Goal: Task Accomplishment & Management: Use online tool/utility

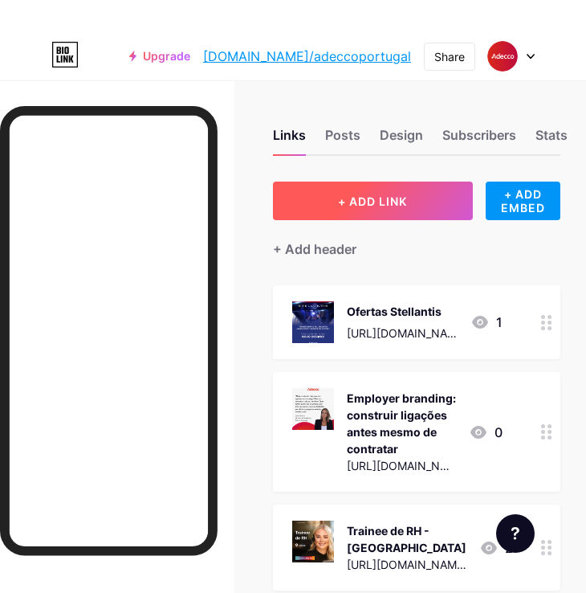
click at [348, 181] on button "+ ADD LINK" at bounding box center [373, 200] width 200 height 39
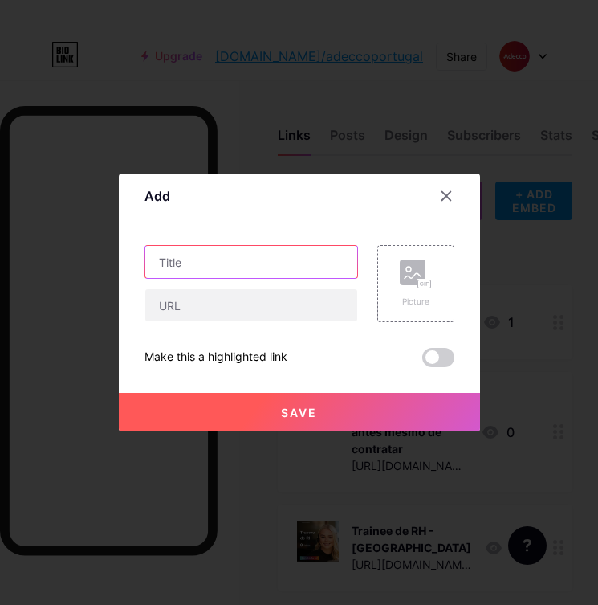
click at [234, 258] on input "text" at bounding box center [251, 262] width 212 height 32
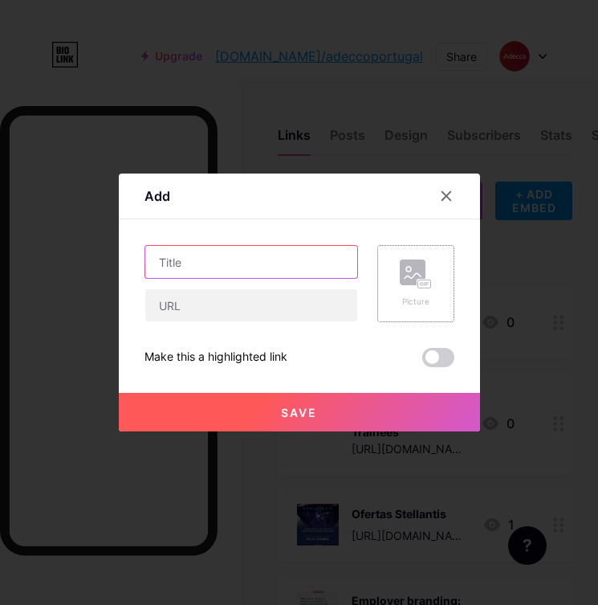
paste input "Serralheiro/Soldador"
type input "Serralheiro/Soldador"
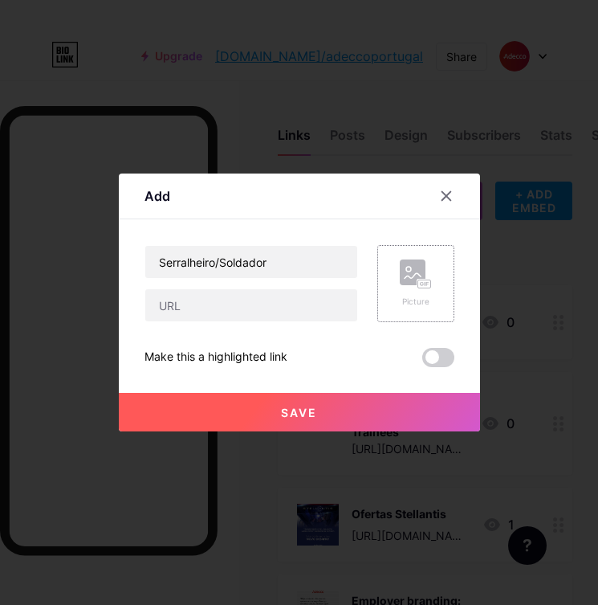
click at [411, 286] on icon at bounding box center [416, 274] width 32 height 30
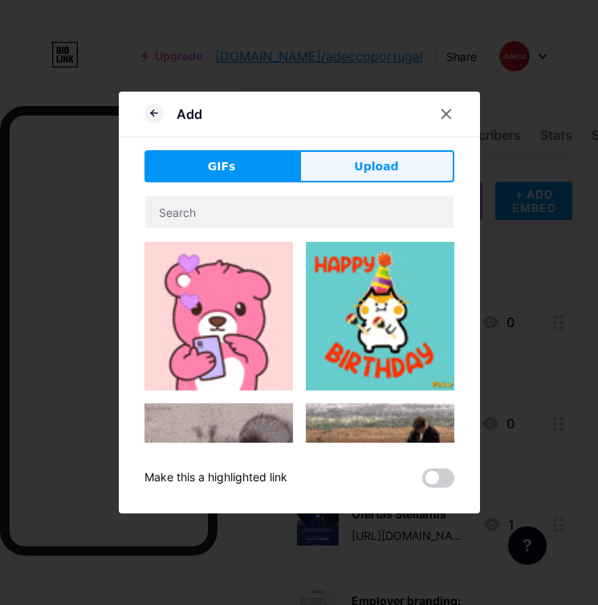
click at [397, 162] on button "Upload" at bounding box center [377, 166] width 155 height 32
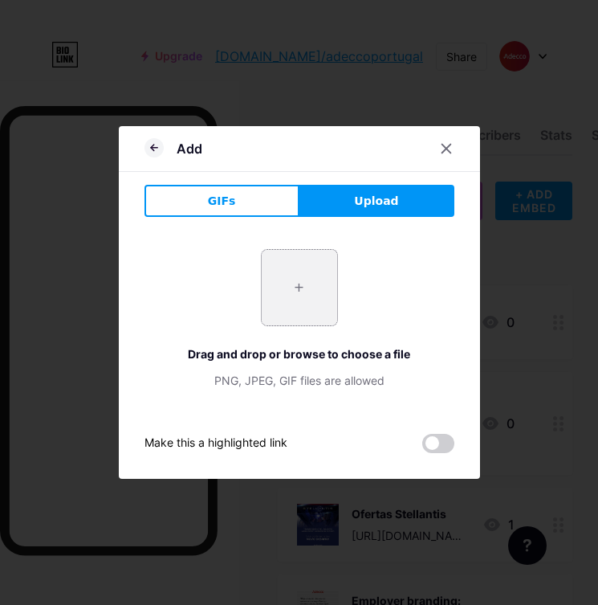
click at [328, 252] on input "file" at bounding box center [299, 287] width 75 height 75
type input "C:\fakepath\2.png"
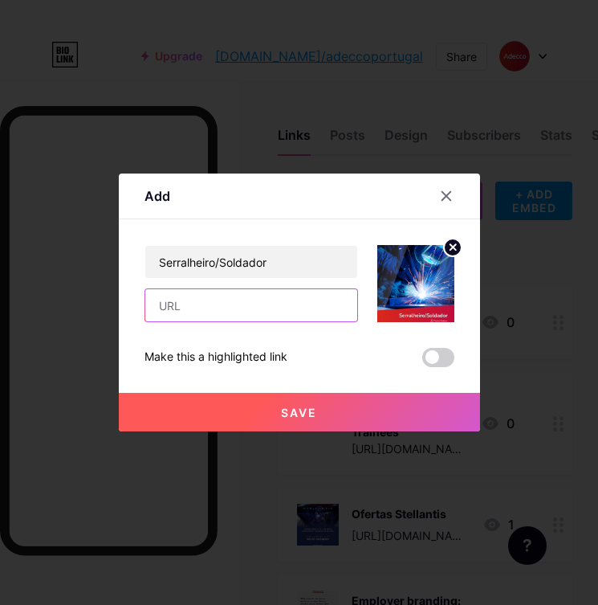
click at [195, 312] on input "text" at bounding box center [251, 305] width 212 height 32
paste input "[URL][DOMAIN_NAME][PERSON_NAME][PERSON_NAME][PHONE_NUMBER]"
type input "[URL][DOMAIN_NAME][PERSON_NAME][PERSON_NAME][PHONE_NUMBER]"
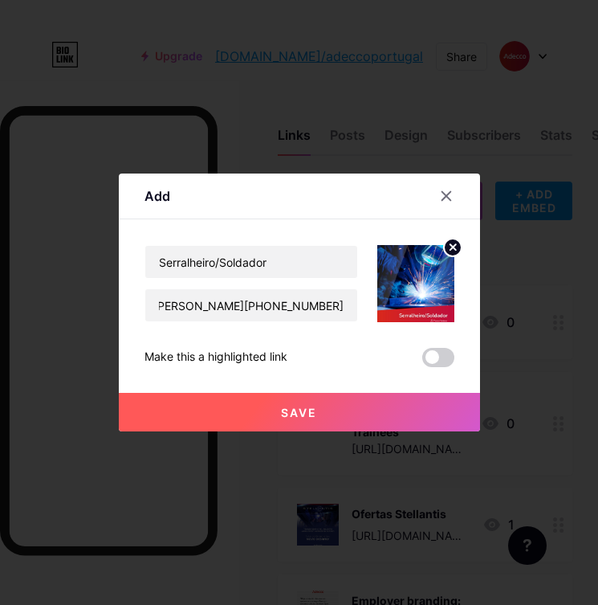
scroll to position [0, 0]
click at [202, 399] on button "Save" at bounding box center [299, 412] width 361 height 39
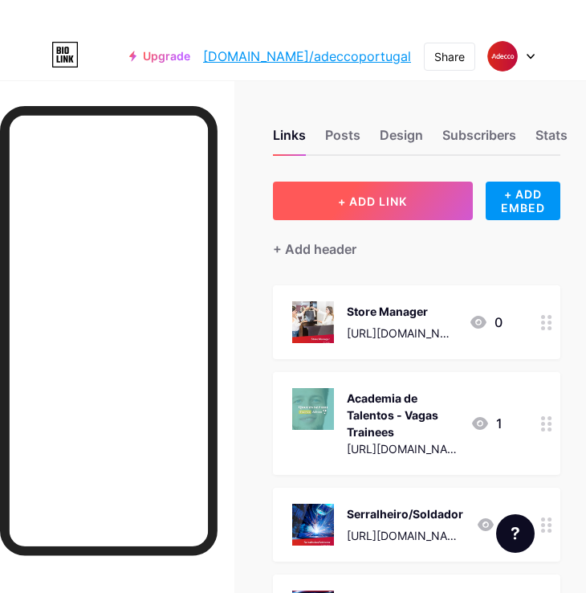
click at [324, 206] on button "+ ADD LINK" at bounding box center [373, 200] width 200 height 39
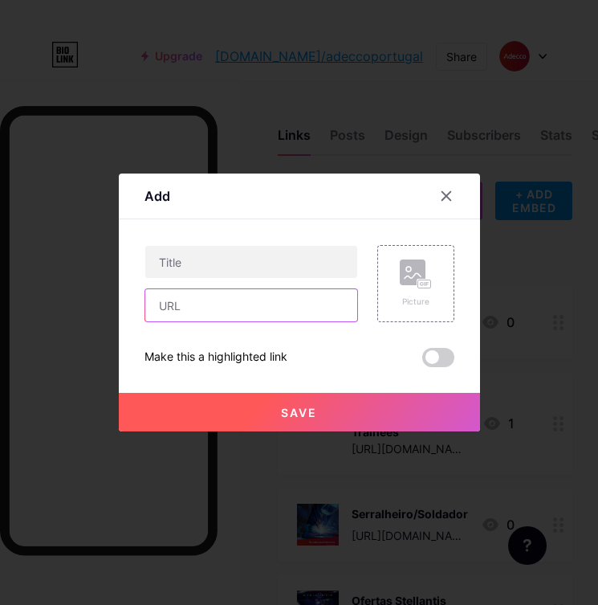
click at [206, 304] on input "text" at bounding box center [251, 305] width 212 height 32
paste input "[URL][DOMAIN_NAME][PERSON_NAME][PERSON_NAME][PHONE_NUMBER]"
type input "[URL][DOMAIN_NAME][PERSON_NAME][PERSON_NAME][PHONE_NUMBER]"
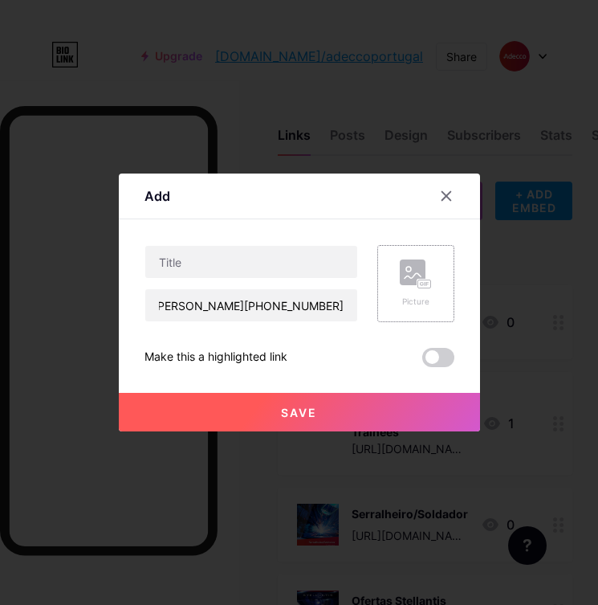
click at [404, 284] on rect at bounding box center [413, 272] width 26 height 26
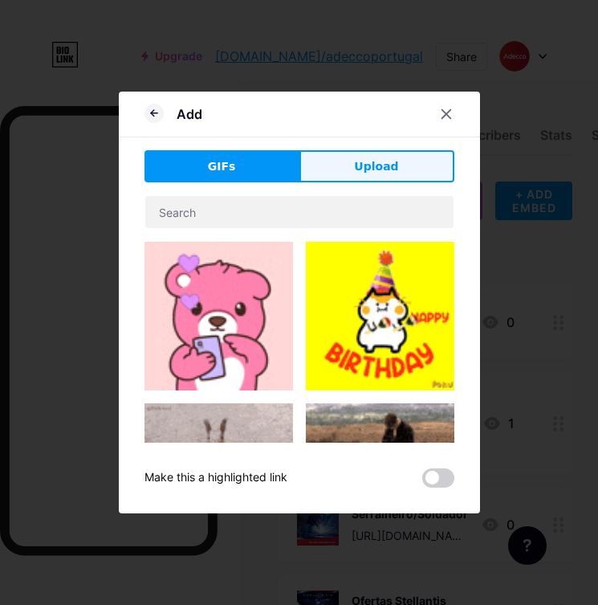
click at [375, 180] on button "Upload" at bounding box center [377, 166] width 155 height 32
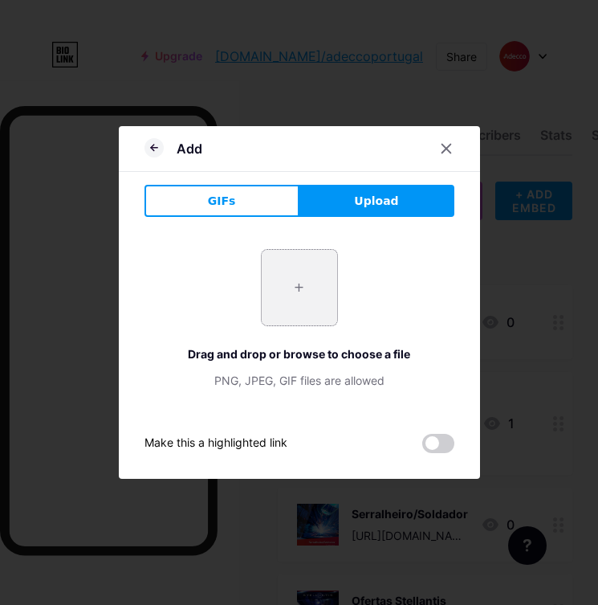
click at [293, 290] on input "file" at bounding box center [299, 287] width 75 height 75
type input "C:\fakepath\3.png"
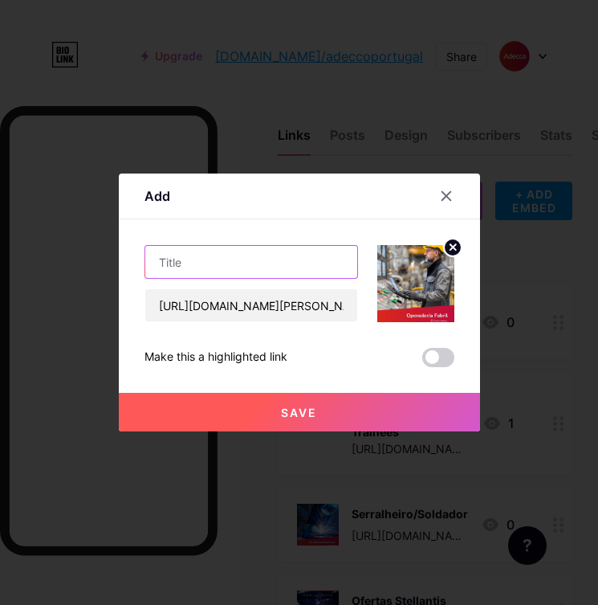
click at [175, 260] on input "text" at bounding box center [251, 262] width 212 height 32
paste input "Operador/a Fabril"
type input "Operador/a Fabril"
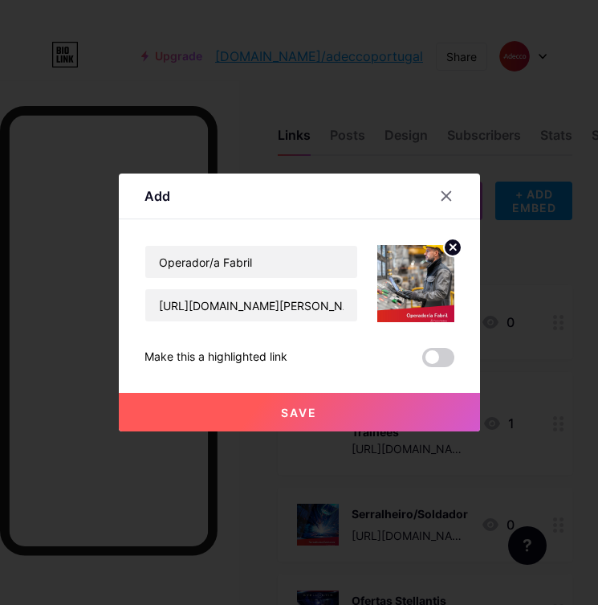
click at [242, 407] on button "Save" at bounding box center [299, 412] width 361 height 39
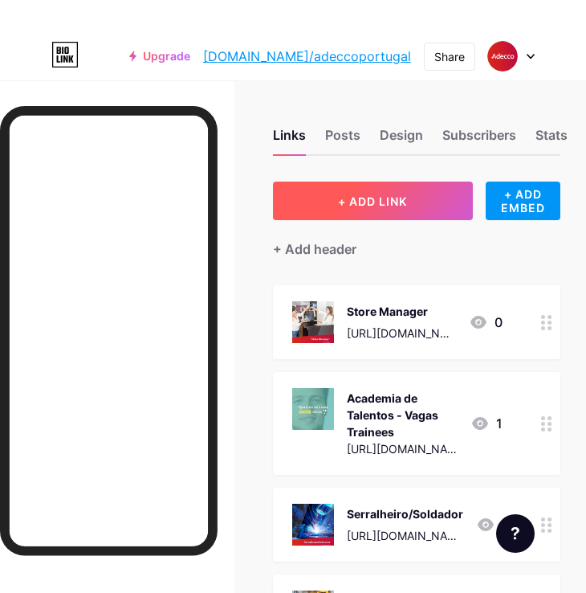
click at [330, 210] on button "+ ADD LINK" at bounding box center [373, 200] width 200 height 39
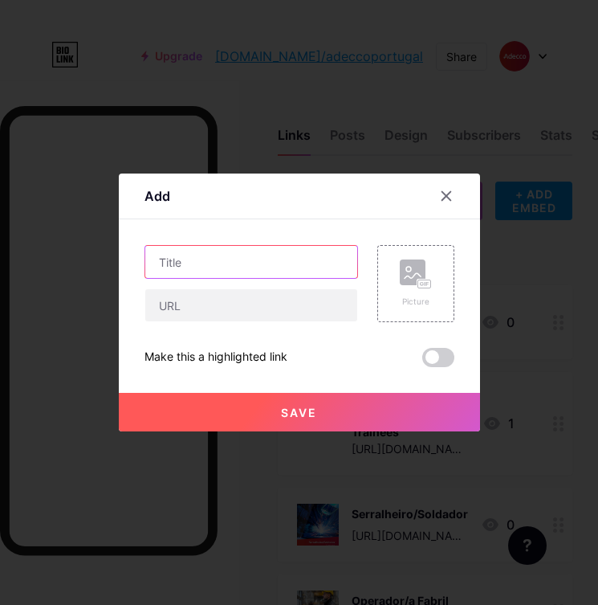
click at [210, 265] on input "text" at bounding box center [251, 262] width 212 height 32
paste input "Cozinheira/o de 1ª"
type input "Cozinheira/o de 1ª"
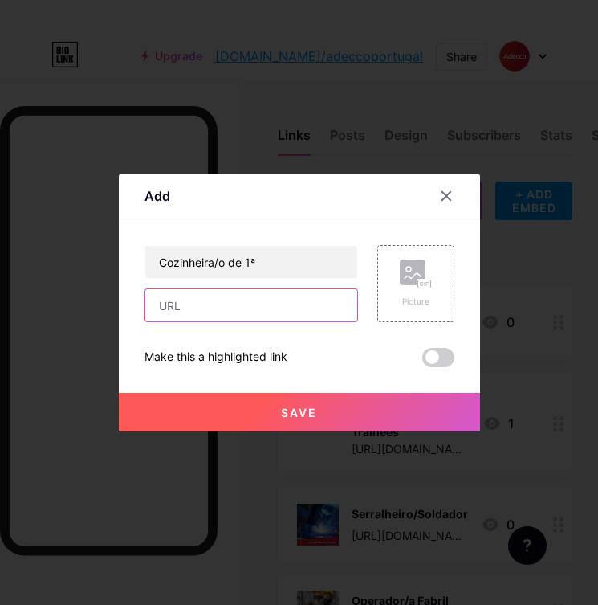
click at [263, 304] on input "text" at bounding box center [251, 305] width 212 height 32
paste input "[URL][DOMAIN_NAME][PHONE_NUMBER]"
type input "[URL][DOMAIN_NAME][PHONE_NUMBER]"
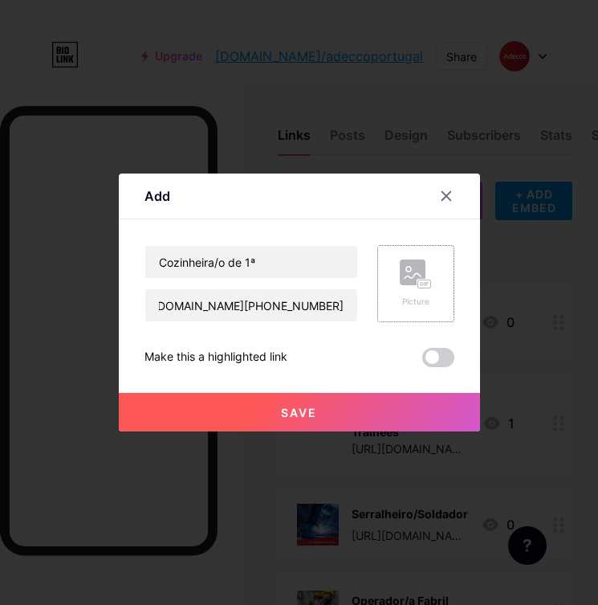
click at [402, 285] on icon at bounding box center [416, 274] width 32 height 30
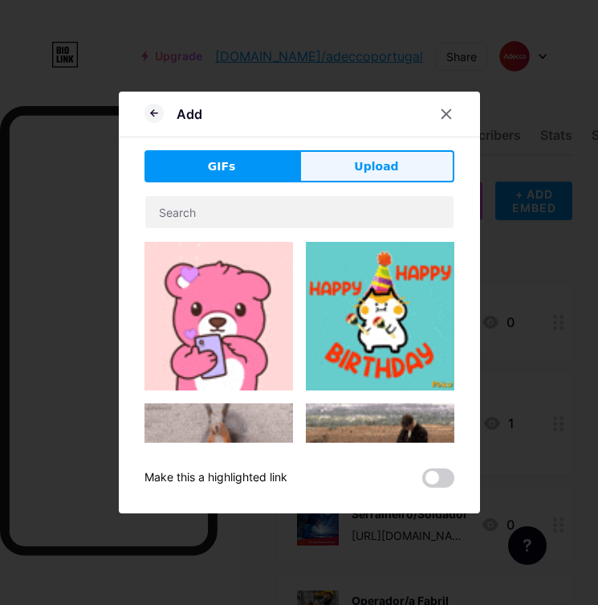
click at [391, 178] on button "Upload" at bounding box center [377, 166] width 155 height 32
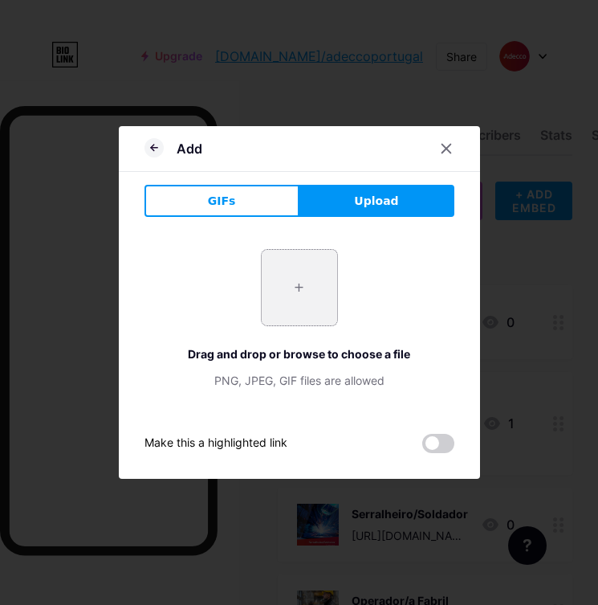
click at [283, 268] on input "file" at bounding box center [299, 287] width 75 height 75
type input "C:\fakepath\4.png"
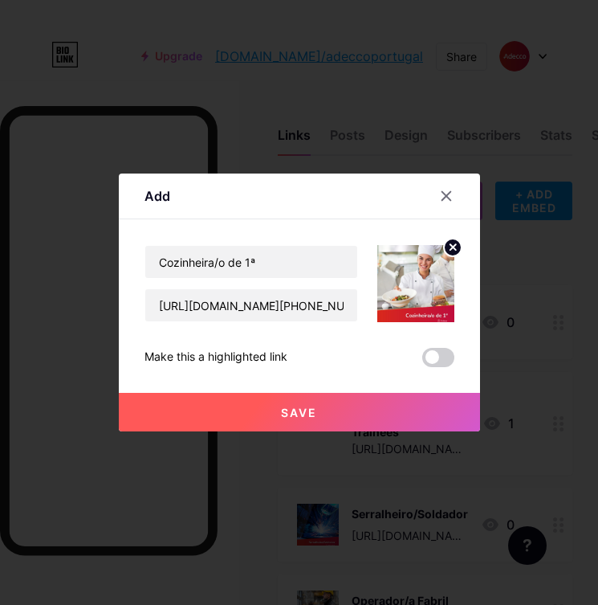
click at [313, 414] on span "Save" at bounding box center [299, 413] width 36 height 14
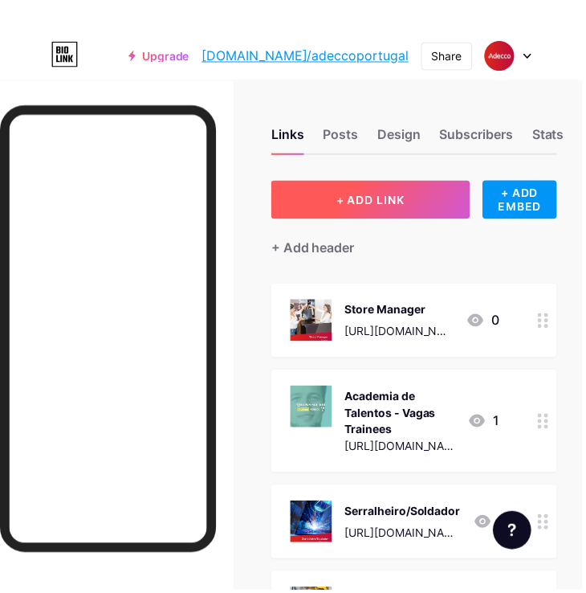
click at [320, 202] on button "+ ADD LINK" at bounding box center [373, 200] width 200 height 39
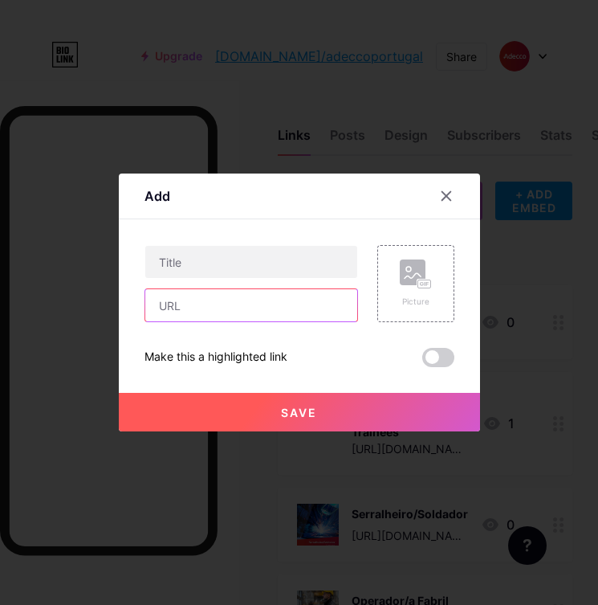
click at [209, 309] on input "text" at bounding box center [251, 305] width 212 height 32
paste input "[URL][DOMAIN_NAME][PHONE_NUMBER]"
type input "[URL][DOMAIN_NAME][PHONE_NUMBER]"
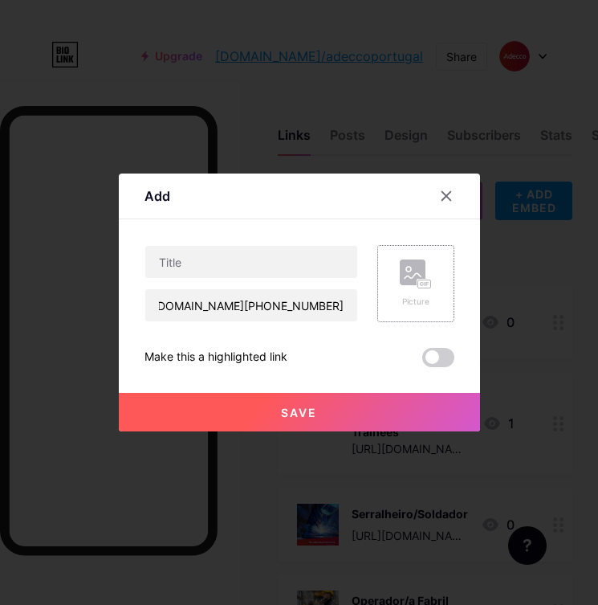
scroll to position [0, 0]
click at [390, 284] on div "Picture" at bounding box center [415, 283] width 77 height 77
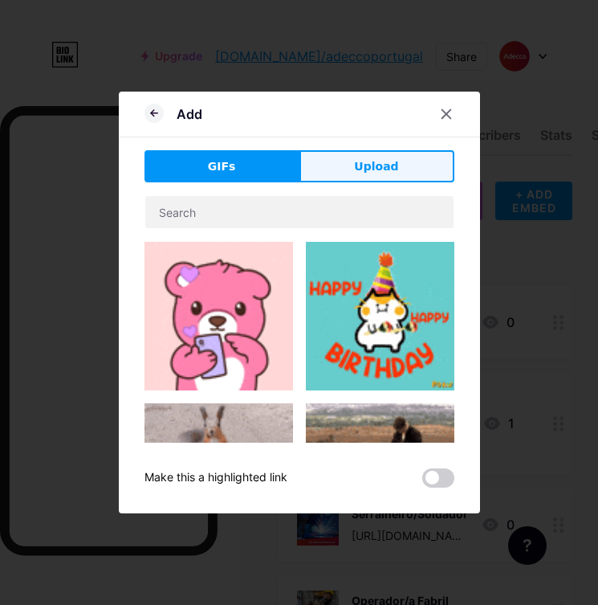
click at [357, 165] on span "Upload" at bounding box center [376, 166] width 44 height 17
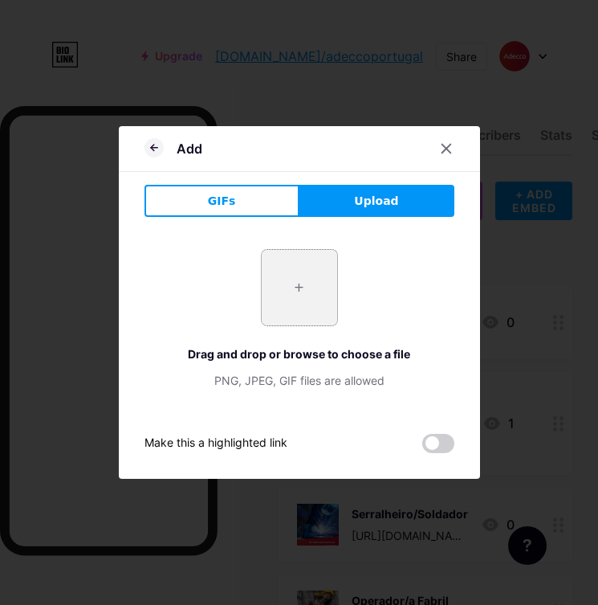
click at [277, 289] on input "file" at bounding box center [299, 287] width 75 height 75
type input "C:\fakepath\5.png"
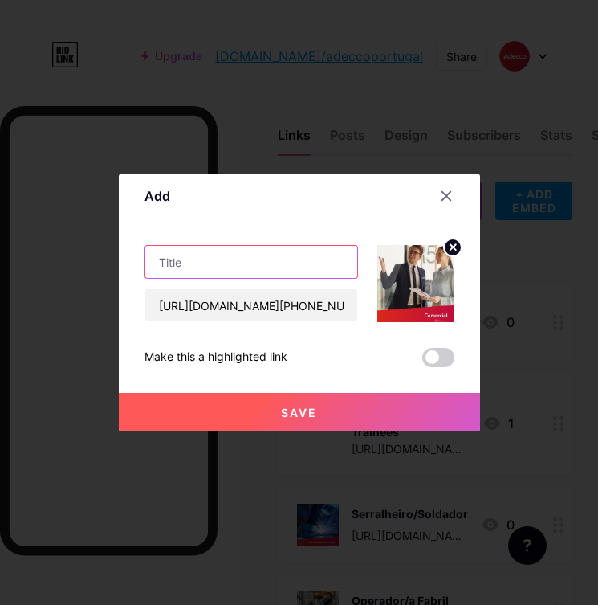
click at [233, 266] on input "text" at bounding box center [251, 262] width 212 height 32
paste input "Comercial"
type input "Comercial"
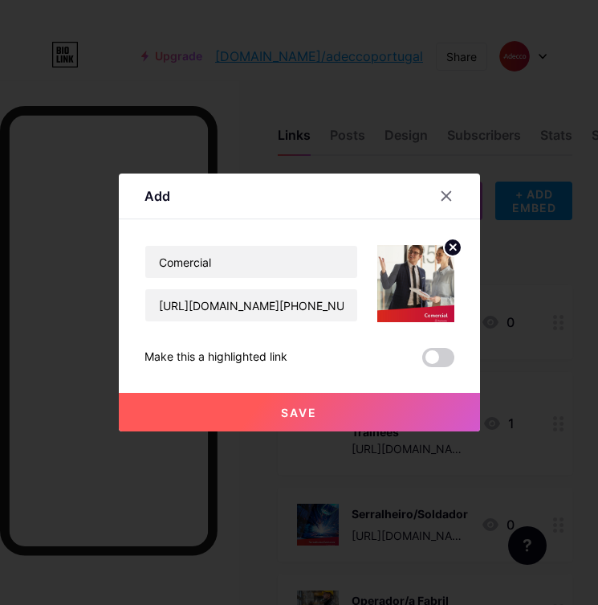
click at [251, 412] on button "Save" at bounding box center [299, 412] width 361 height 39
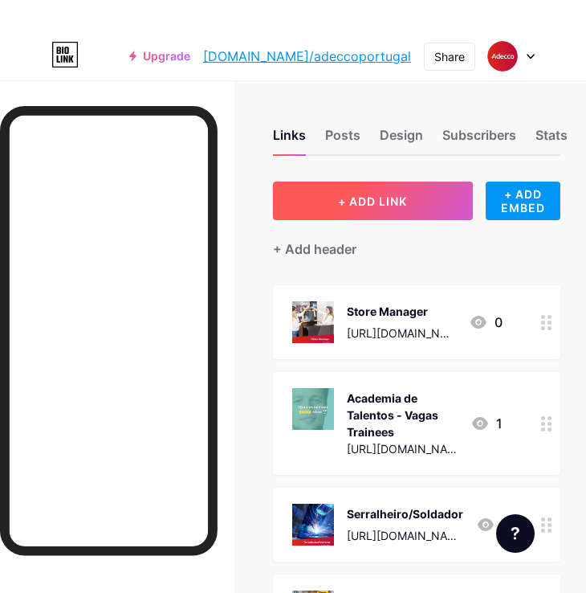
click at [352, 204] on span "+ ADD LINK" at bounding box center [372, 201] width 69 height 14
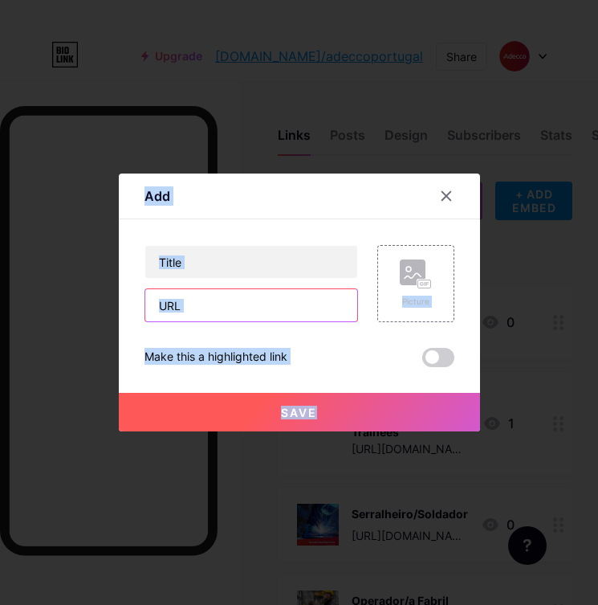
click at [253, 314] on input "text" at bounding box center [251, 305] width 212 height 32
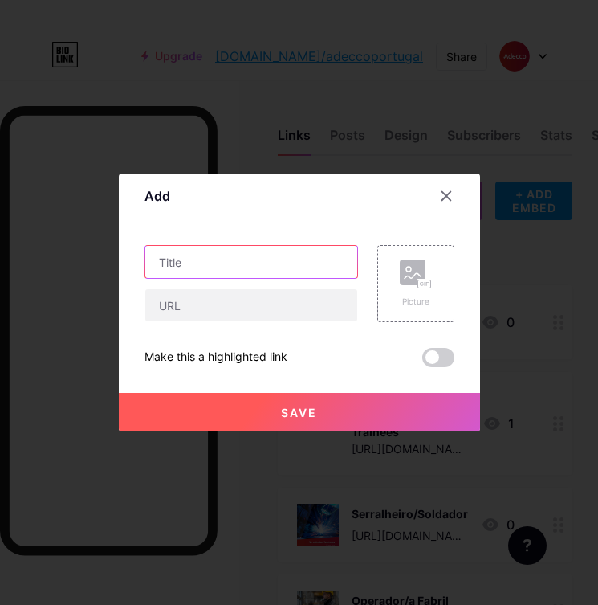
click at [241, 261] on input "text" at bounding box center [251, 262] width 212 height 32
paste input "Serralheiro/a"
type input "Serralheiro/a"
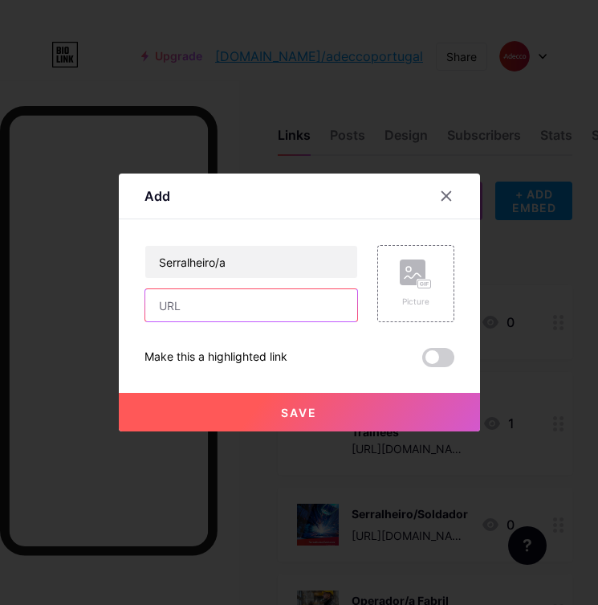
drag, startPoint x: 245, startPoint y: 311, endPoint x: 256, endPoint y: 306, distance: 12.2
click at [246, 311] on input "text" at bounding box center [251, 305] width 212 height 32
paste input "[URL][DOMAIN_NAME][PERSON_NAME][PHONE_NUMBER]"
type input "[URL][DOMAIN_NAME][PERSON_NAME][PHONE_NUMBER]"
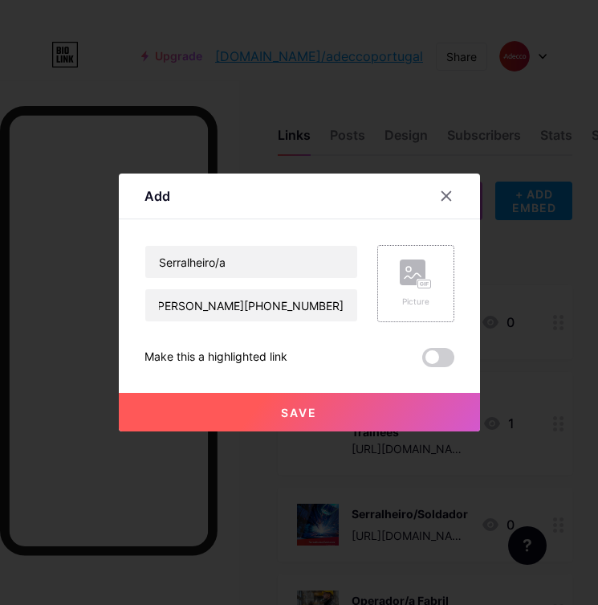
click at [390, 285] on div "Picture" at bounding box center [415, 283] width 77 height 77
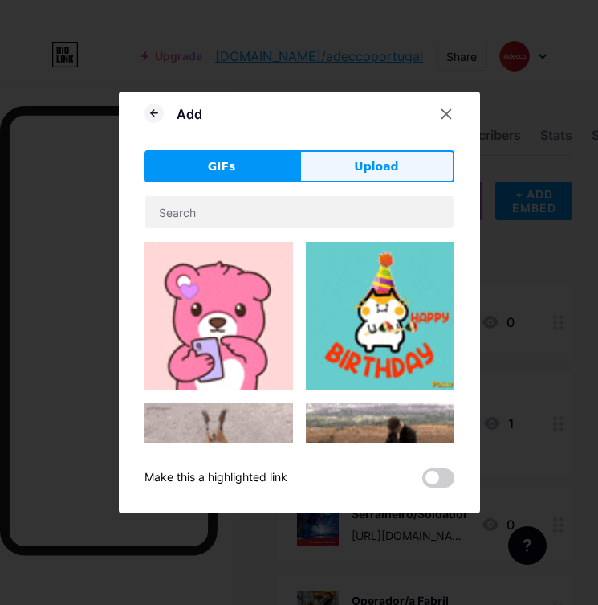
click at [380, 170] on span "Upload" at bounding box center [376, 166] width 44 height 17
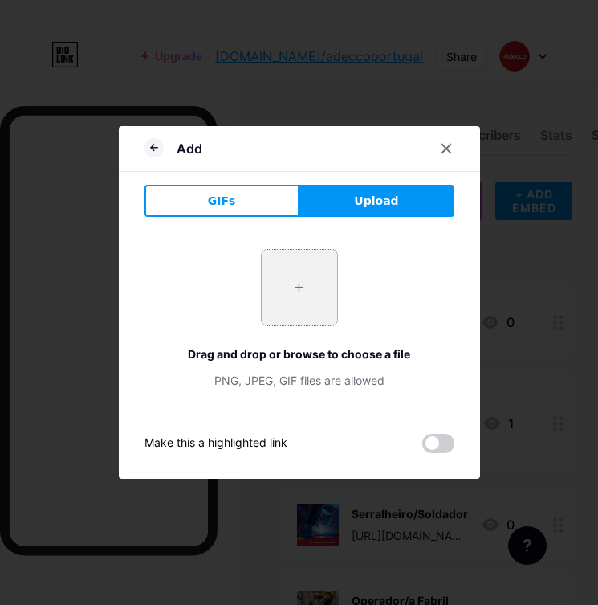
click at [297, 294] on input "file" at bounding box center [299, 287] width 75 height 75
type input "C:\fakepath\6.png"
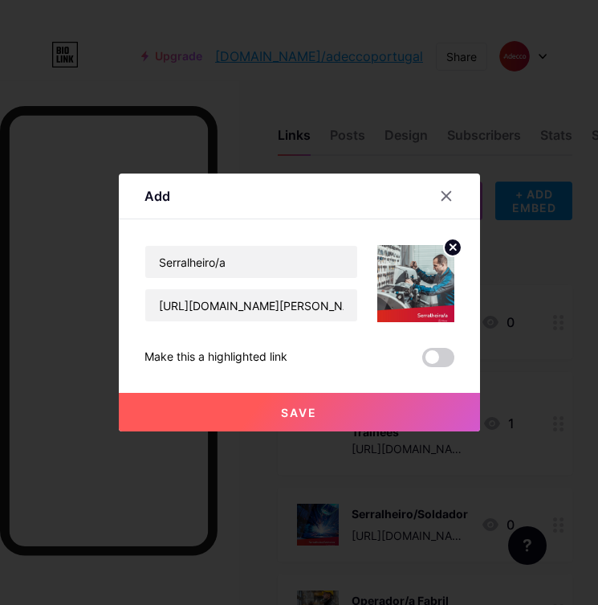
click at [316, 407] on span "Save" at bounding box center [299, 413] width 36 height 14
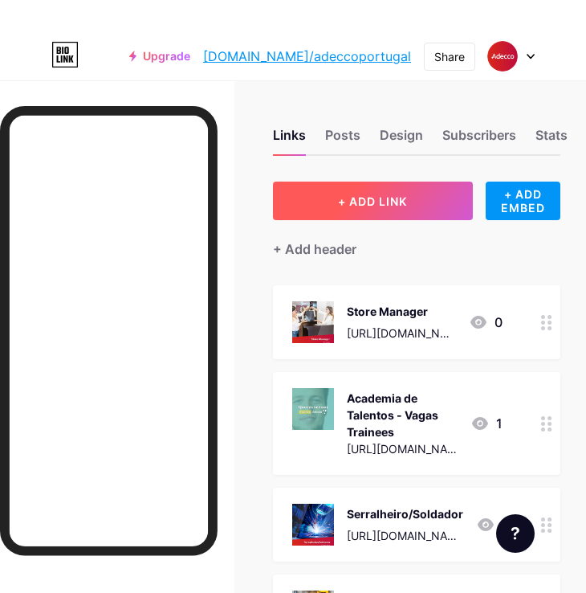
click at [368, 198] on span "+ ADD LINK" at bounding box center [372, 201] width 69 height 14
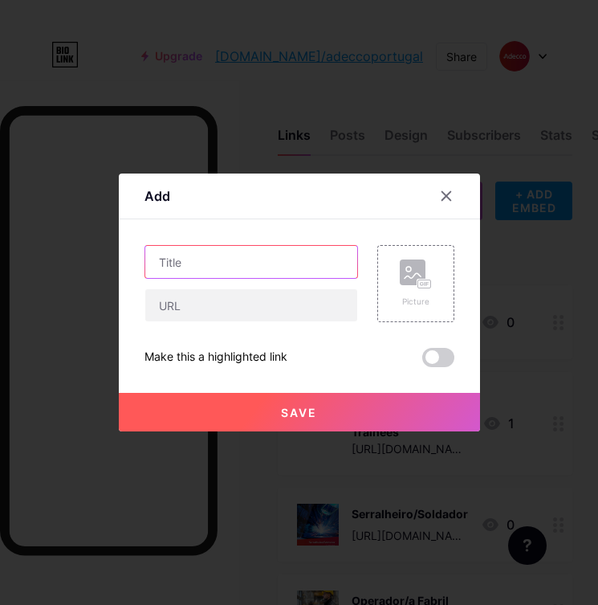
click at [196, 272] on input "text" at bounding box center [251, 262] width 212 height 32
paste input "[URL][DOMAIN_NAME][PERSON_NAME][PHONE_NUMBER]"
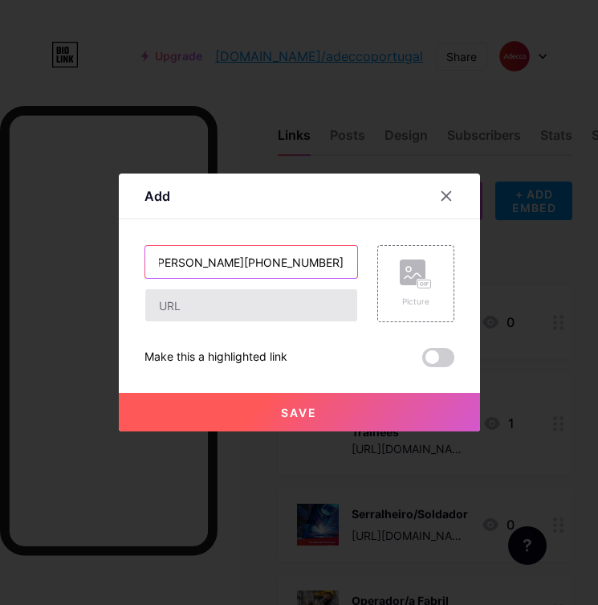
type input "[URL][DOMAIN_NAME][PERSON_NAME][PHONE_NUMBER]"
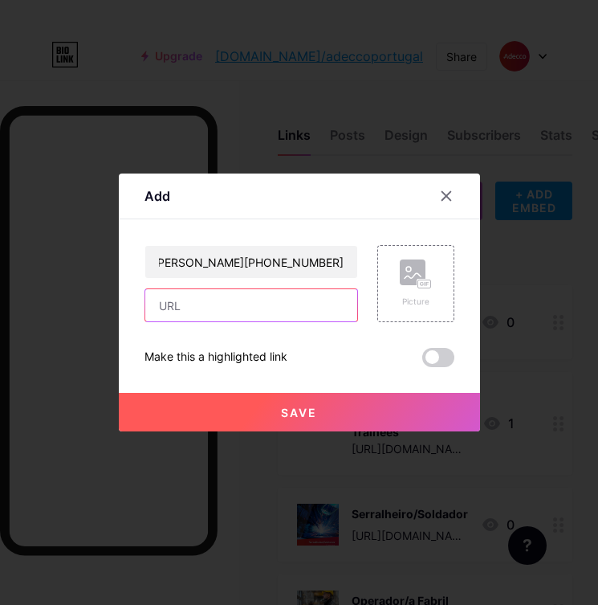
scroll to position [0, 0]
click at [282, 298] on input "text" at bounding box center [251, 305] width 212 height 32
paste input "[URL][DOMAIN_NAME][PERSON_NAME][PHONE_NUMBER]"
type input "[URL][DOMAIN_NAME][PERSON_NAME][PHONE_NUMBER]"
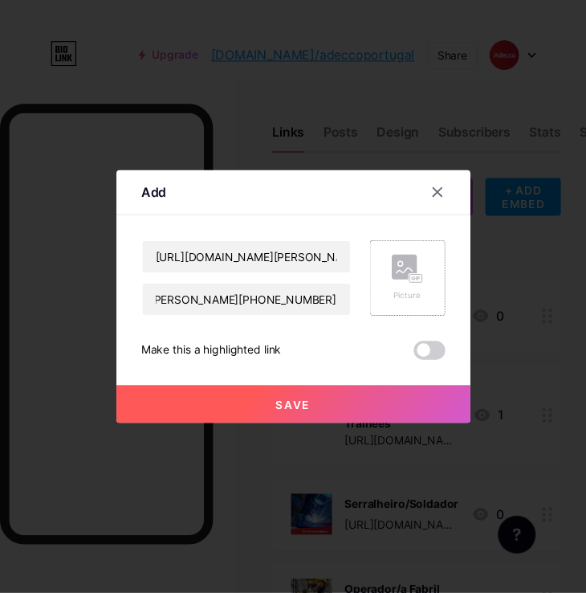
scroll to position [0, 0]
click at [418, 286] on rect at bounding box center [424, 284] width 13 height 8
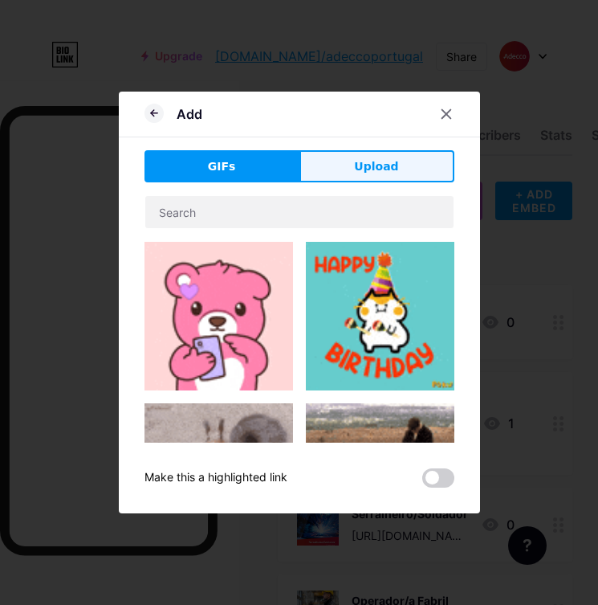
click at [357, 170] on span "Upload" at bounding box center [376, 166] width 44 height 17
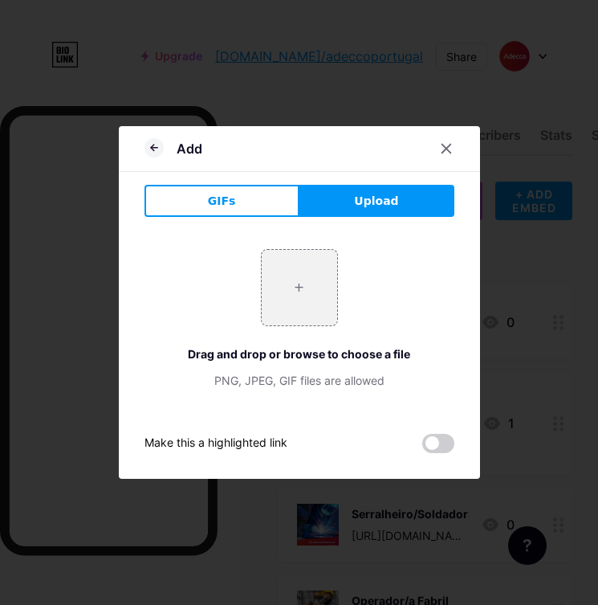
click at [348, 304] on div "+ Drag and drop or browse to choose a file PNG, JPEG, GIF files are allowed" at bounding box center [300, 319] width 310 height 140
click at [269, 286] on input "file" at bounding box center [299, 287] width 75 height 75
type input "C:\fakepath\7.png"
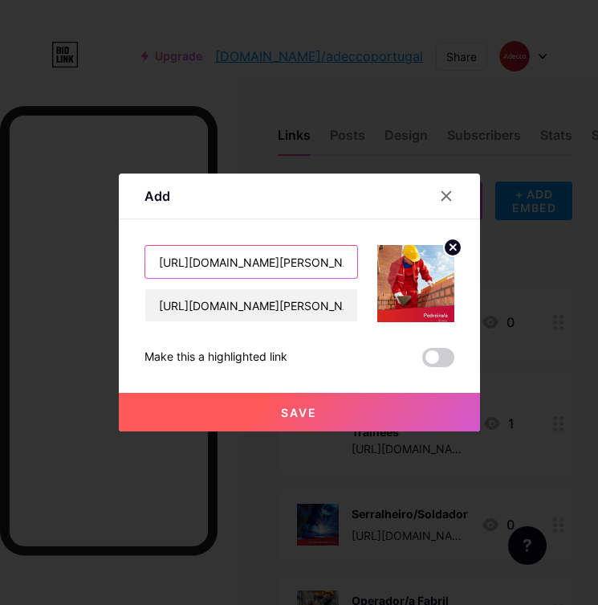
click at [247, 253] on input "[URL][DOMAIN_NAME][PERSON_NAME][PHONE_NUMBER]" at bounding box center [251, 262] width 212 height 32
click at [248, 254] on input "[URL][DOMAIN_NAME][PERSON_NAME][PHONE_NUMBER]" at bounding box center [251, 262] width 212 height 32
paste input "Pedreiro/a"
type input "Pedreiro/a"
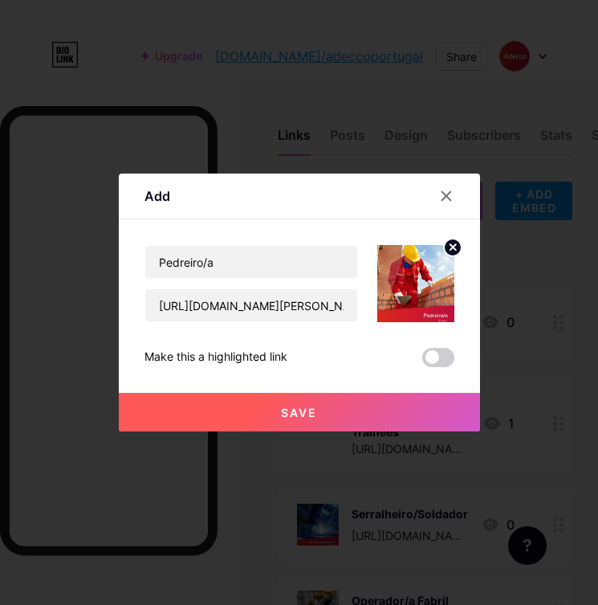
click at [300, 408] on span "Save" at bounding box center [299, 413] width 36 height 14
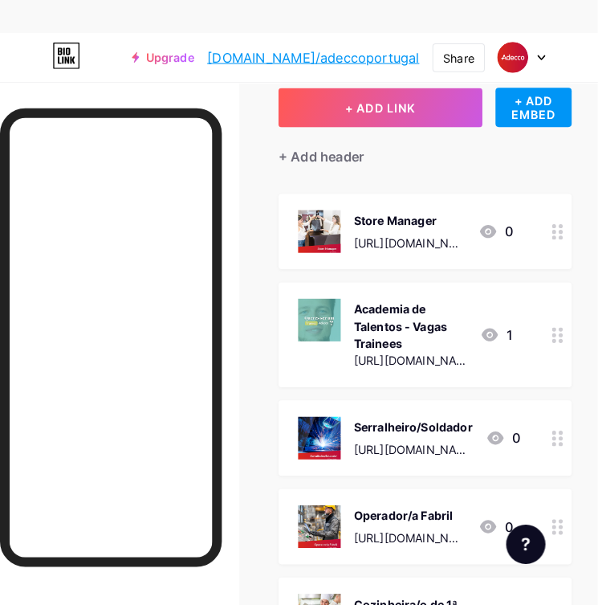
scroll to position [73, 0]
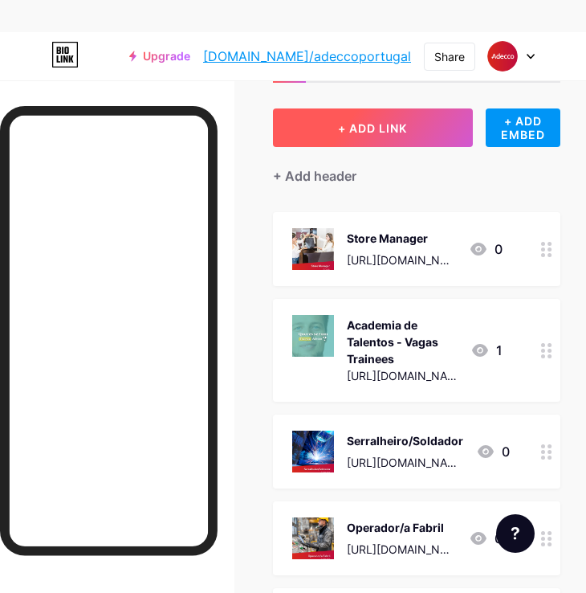
click at [383, 122] on span "+ ADD LINK" at bounding box center [372, 128] width 69 height 14
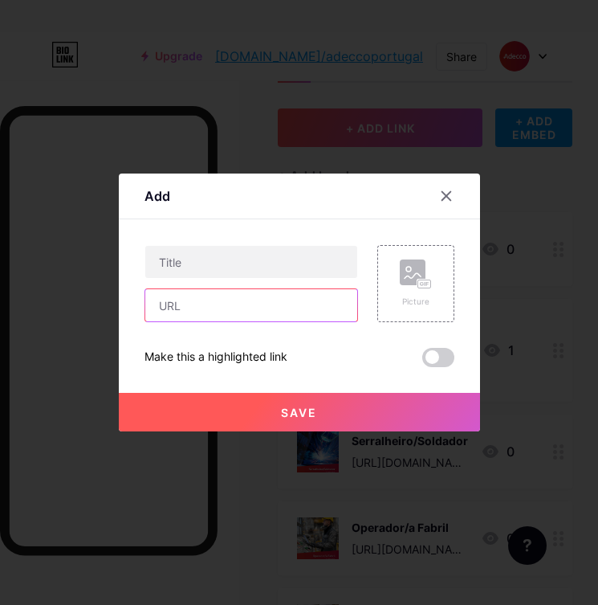
click at [237, 301] on input "text" at bounding box center [251, 305] width 212 height 32
paste input "Consultor/a Comercial"
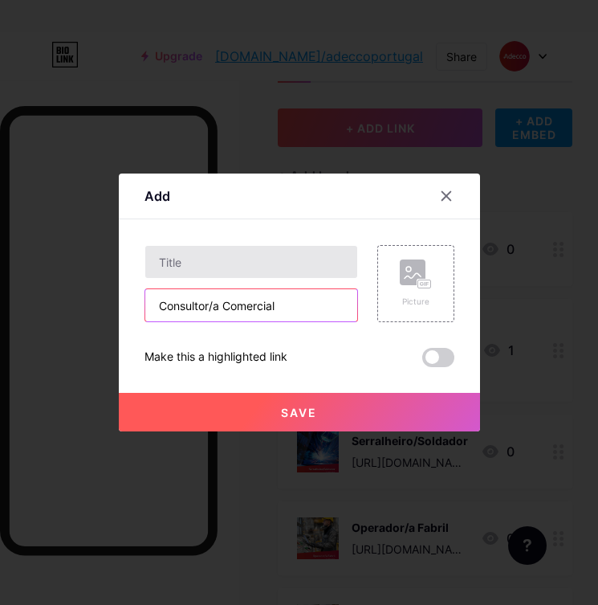
type input "Consultor/a Comercial"
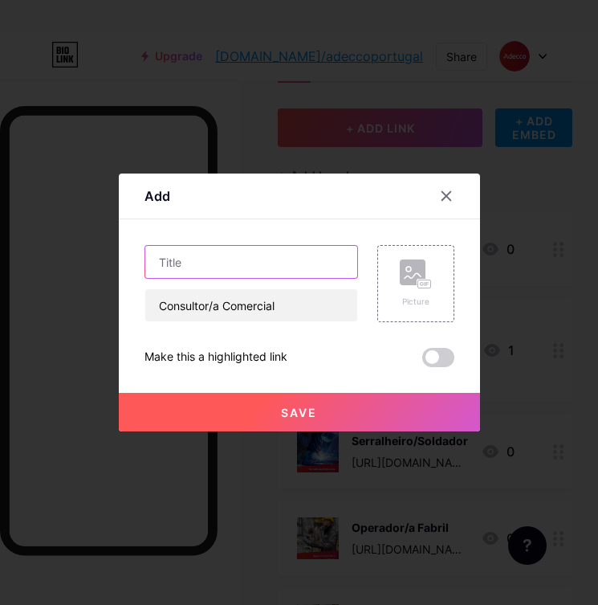
click at [310, 262] on input "text" at bounding box center [251, 262] width 212 height 32
paste input "Consultor/a Comercial"
type input "Consultor/a Comercial"
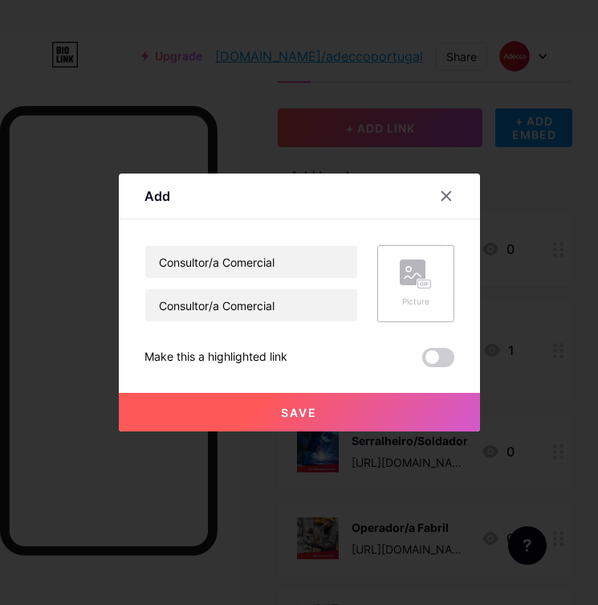
click at [403, 287] on icon at bounding box center [416, 274] width 32 height 30
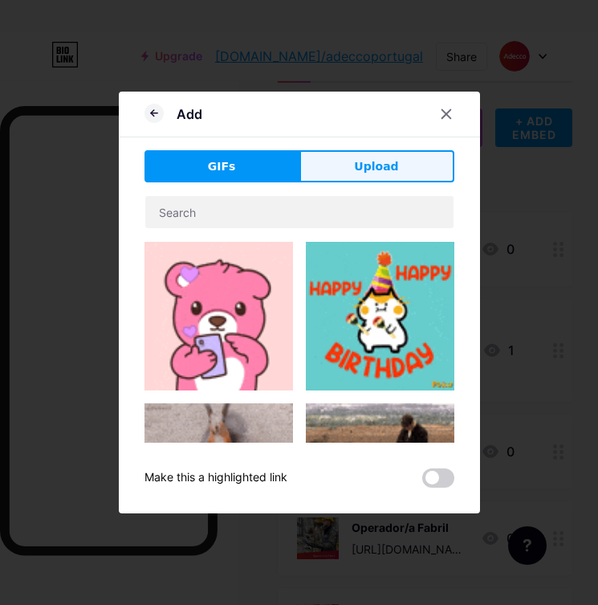
click at [361, 173] on span "Upload" at bounding box center [376, 166] width 44 height 17
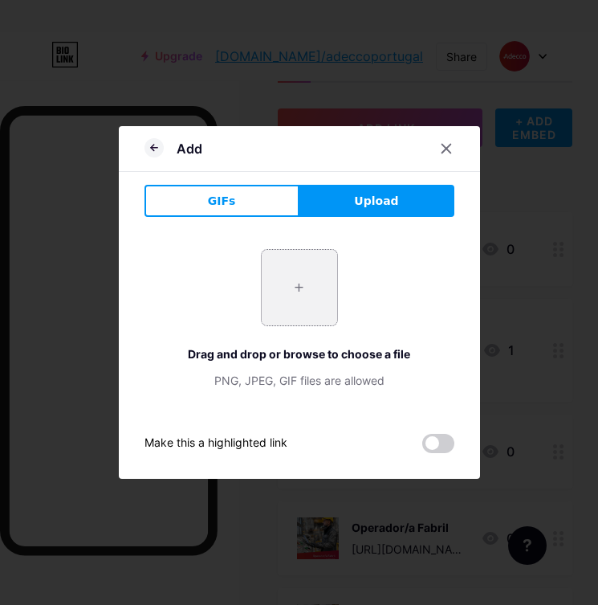
click at [327, 289] on input "file" at bounding box center [299, 287] width 75 height 75
type input "C:\fakepath\8.png"
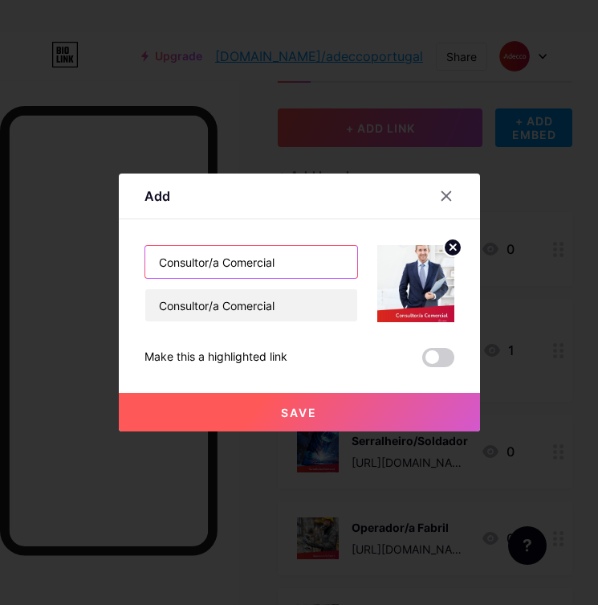
click at [217, 256] on input "Consultor/a Comercial" at bounding box center [251, 262] width 212 height 32
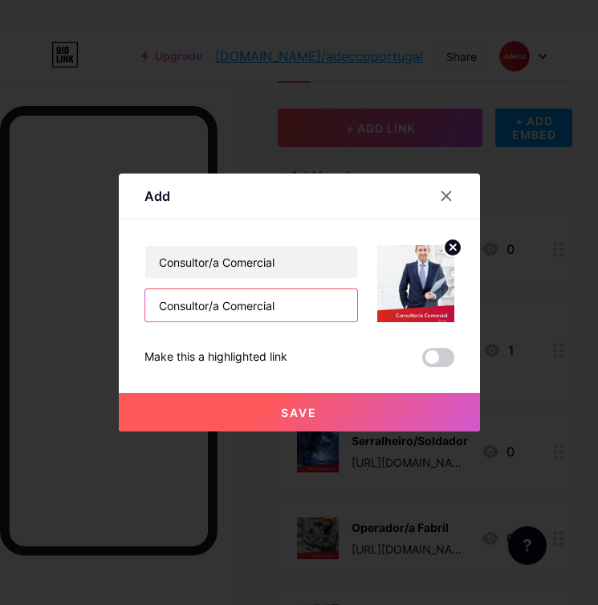
click at [224, 307] on input "Consultor/a Comercial" at bounding box center [251, 305] width 212 height 32
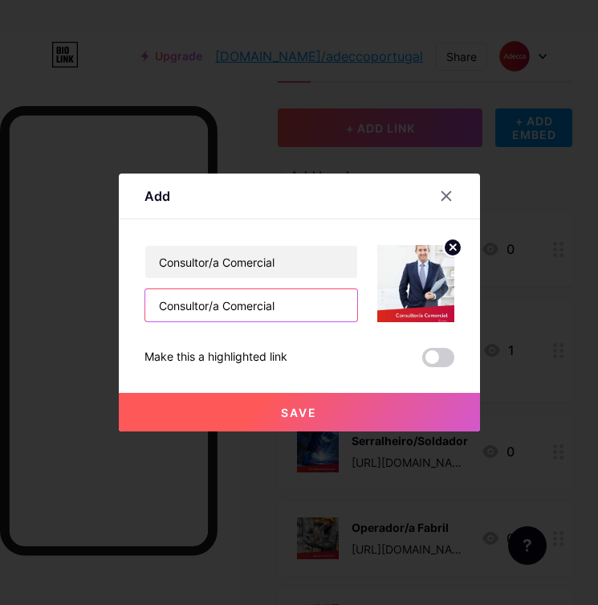
paste input "[URL][DOMAIN_NAME][PHONE_NUMBER]"
type input "[URL][DOMAIN_NAME][PHONE_NUMBER]"
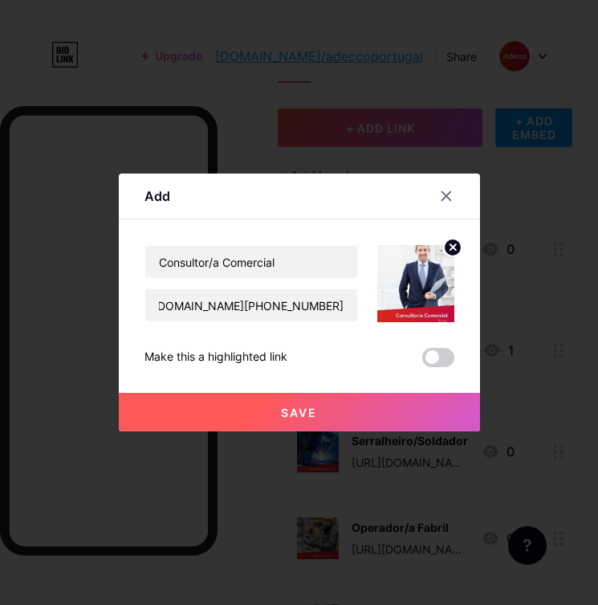
scroll to position [0, 0]
click at [255, 402] on button "Save" at bounding box center [299, 412] width 361 height 39
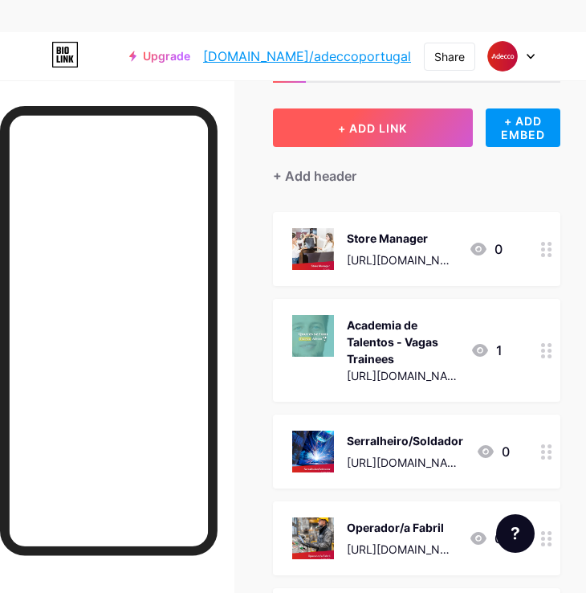
click at [369, 124] on span "+ ADD LINK" at bounding box center [372, 128] width 69 height 14
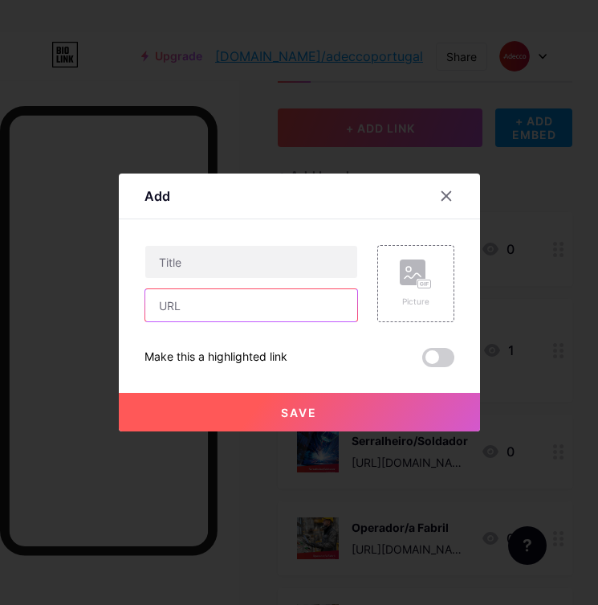
click at [183, 314] on input "text" at bounding box center [251, 305] width 212 height 32
paste input "[URL][DOMAIN_NAME][PHONE_NUMBER]"
type input "[URL][DOMAIN_NAME][PHONE_NUMBER]"
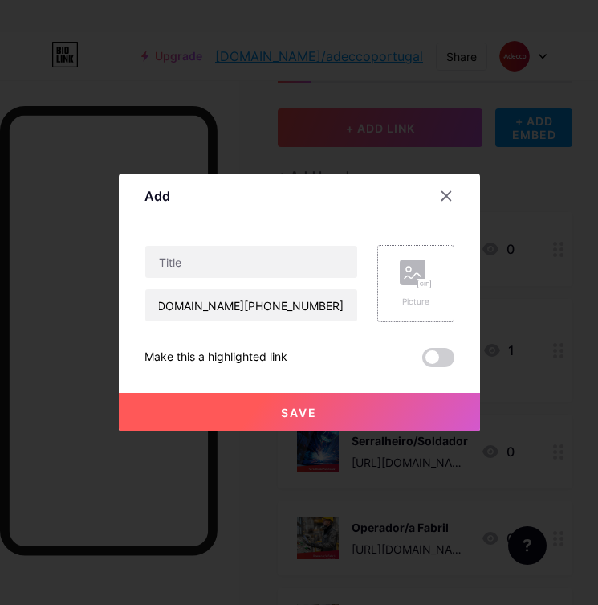
click at [407, 301] on div "Picture" at bounding box center [416, 301] width 32 height 12
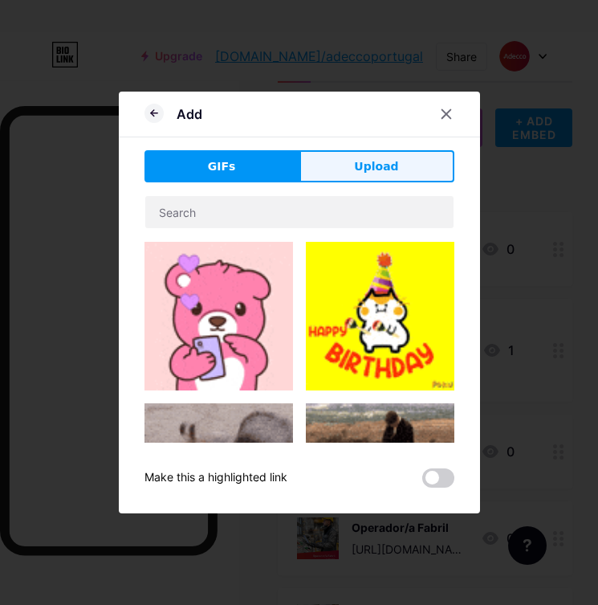
click at [356, 177] on button "Upload" at bounding box center [377, 166] width 155 height 32
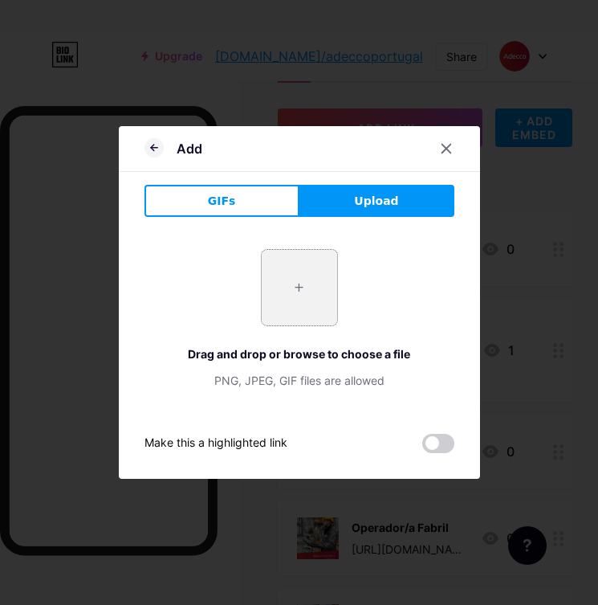
click at [292, 279] on input "file" at bounding box center [299, 287] width 75 height 75
type input "C:\fakepath\9.png"
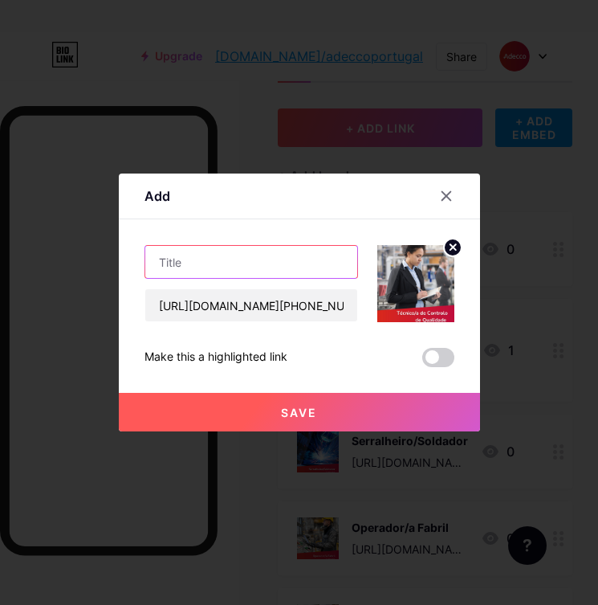
click at [222, 259] on input "text" at bounding box center [251, 262] width 212 height 32
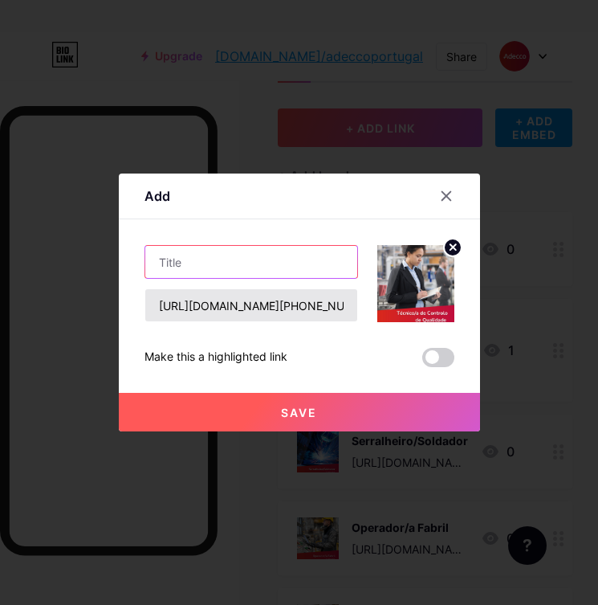
paste input "Técnico/a de Controlo de Qualidade"
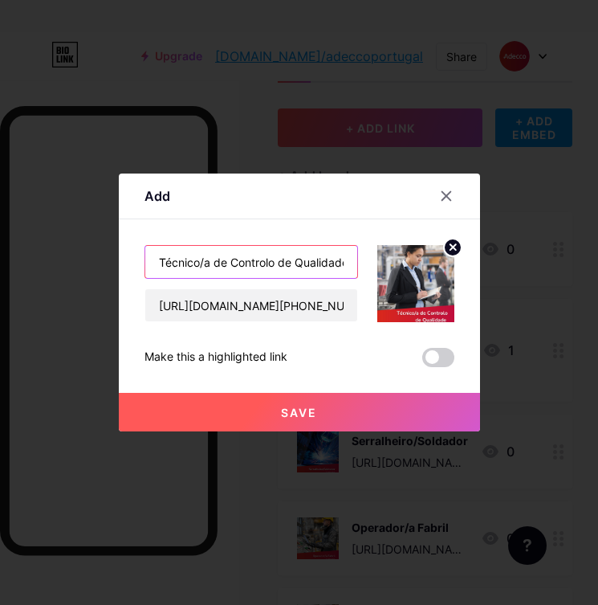
scroll to position [0, 9]
type input "Técnico/a de Controlo de Qualidade"
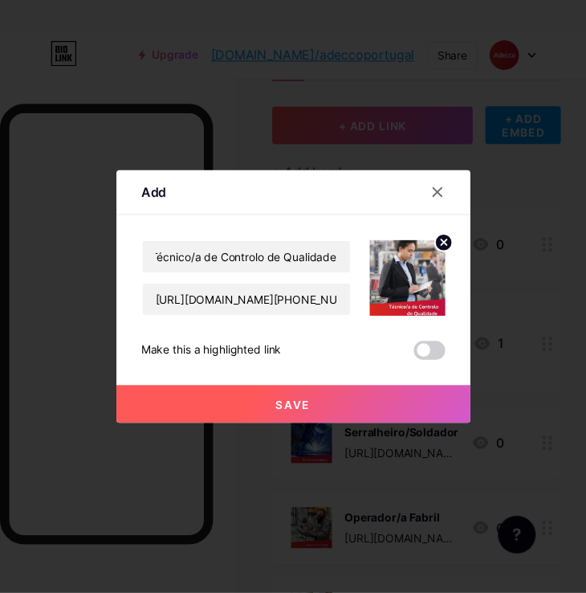
scroll to position [0, 0]
click at [216, 389] on div "Save" at bounding box center [299, 399] width 361 height 64
click at [217, 400] on button "Save" at bounding box center [299, 412] width 361 height 39
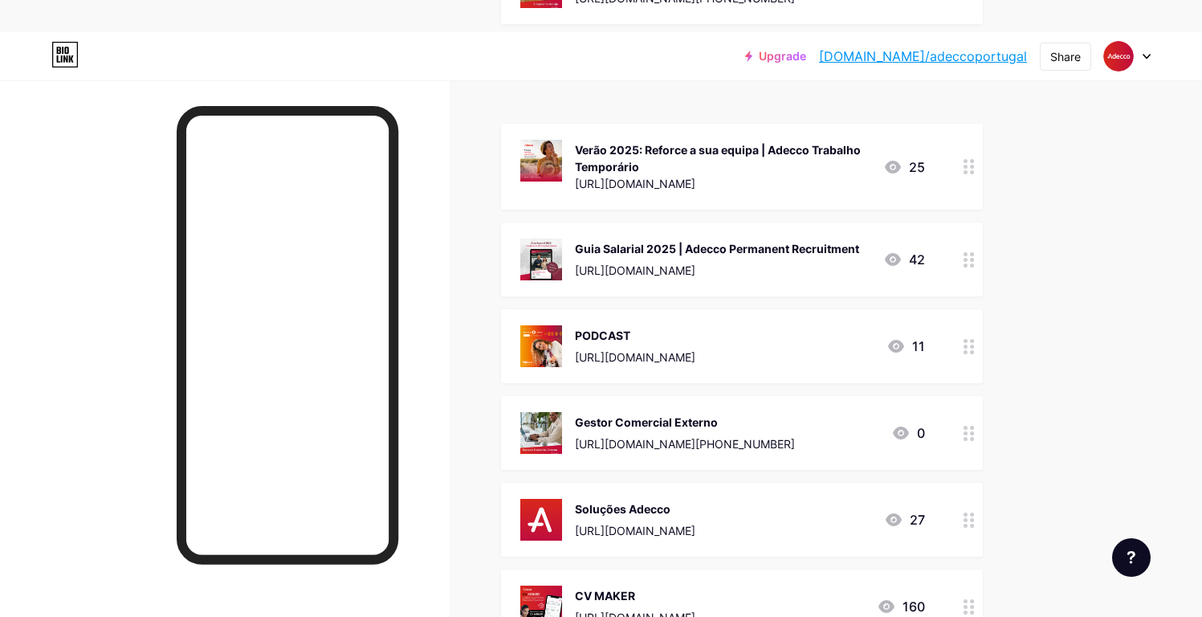
scroll to position [2380, 0]
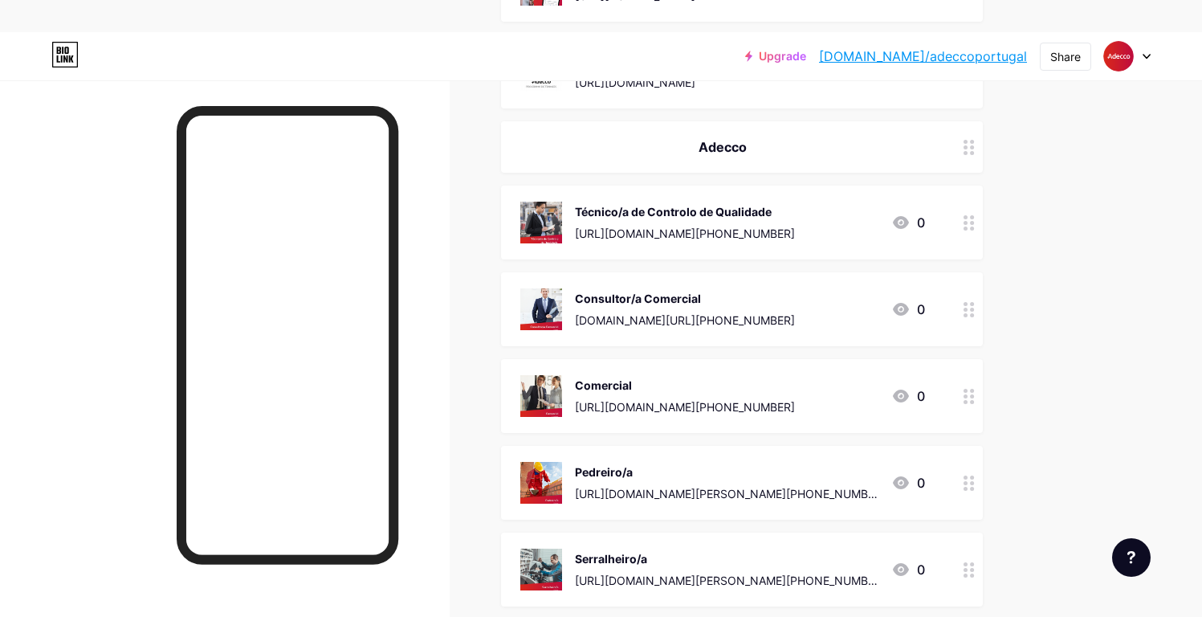
drag, startPoint x: 964, startPoint y: 210, endPoint x: 967, endPoint y: 197, distance: 14.0
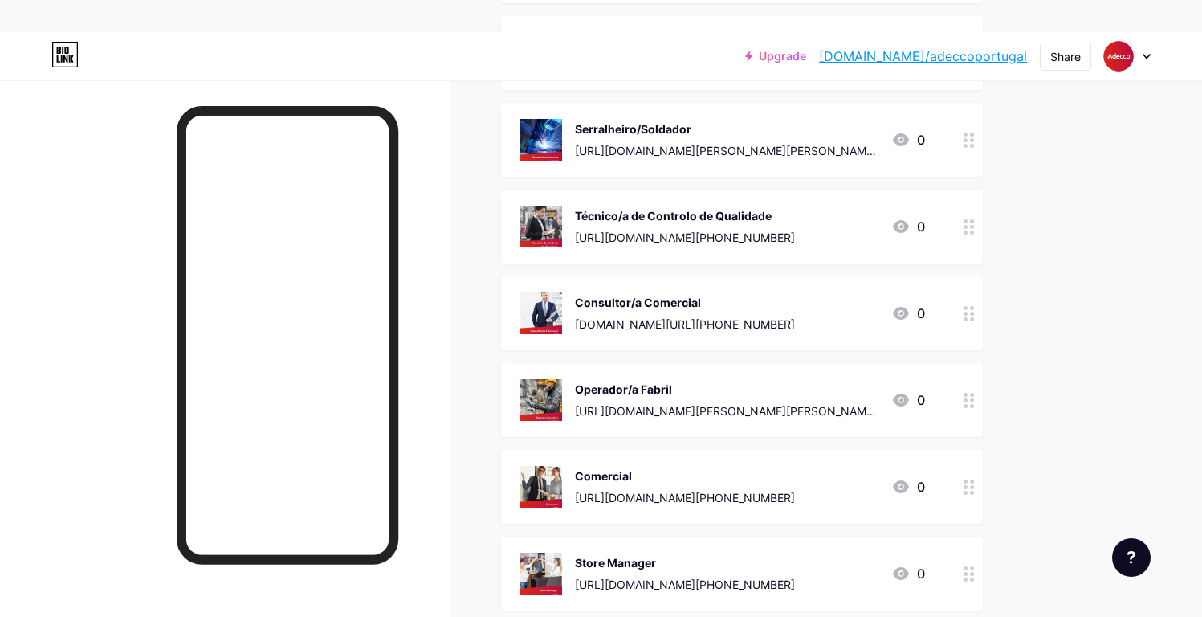
scroll to position [0, 0]
